Goal: Find specific page/section: Find specific page/section

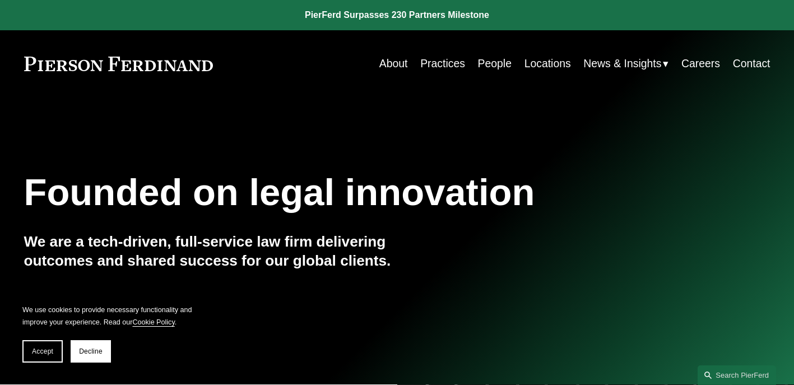
click at [512, 53] on nav "About Practices People Locations News & Insights News Insights Blogs Careers Co…" at bounding box center [574, 64] width 391 height 22
click at [502, 55] on link "People" at bounding box center [495, 64] width 34 height 22
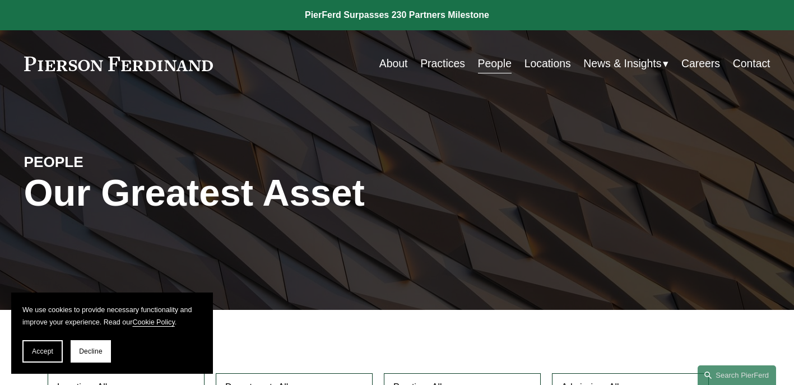
scroll to position [374, 0]
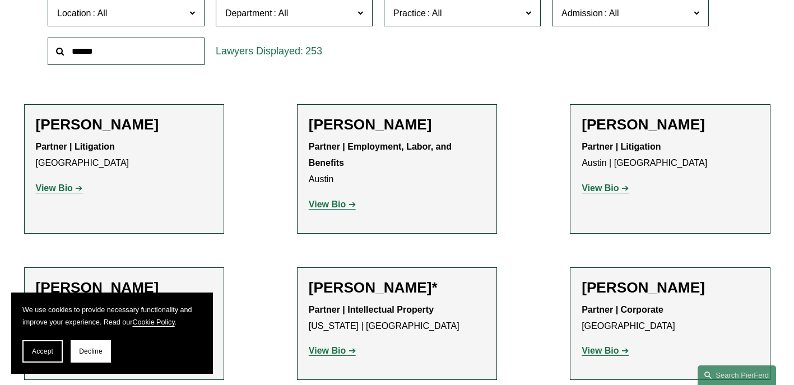
click at [478, 15] on span "Practice" at bounding box center [457, 13] width 128 height 15
click at [316, 6] on label "Department" at bounding box center [294, 12] width 157 height 27
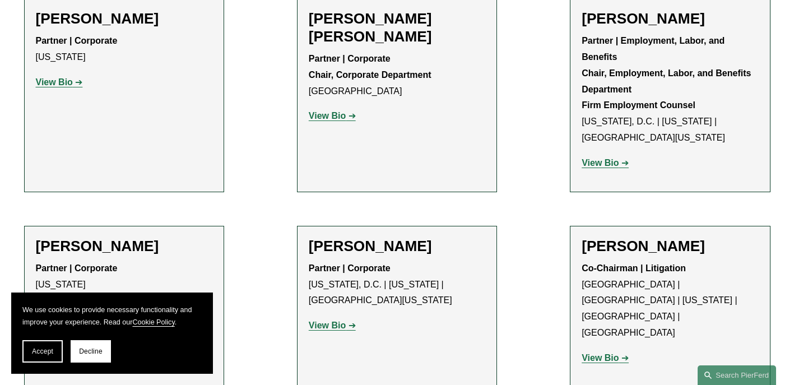
scroll to position [4247, 0]
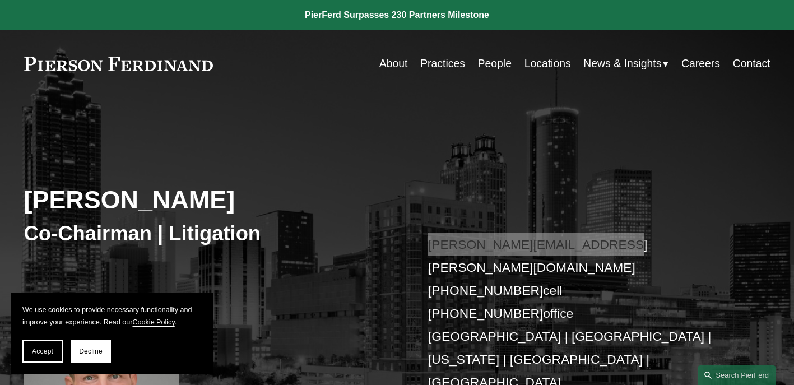
drag, startPoint x: 559, startPoint y: 248, endPoint x: 284, endPoint y: 1, distance: 370.7
